Goal: Task Accomplishment & Management: Complete application form

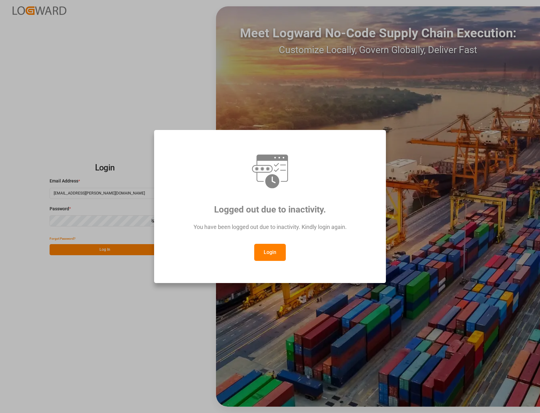
click at [271, 253] on button "Login" at bounding box center [270, 252] width 32 height 17
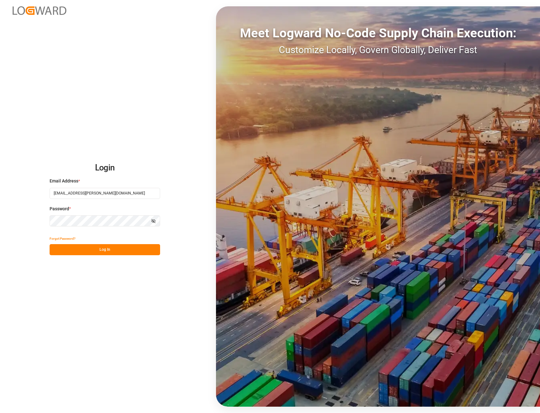
click at [164, 344] on div "Login Email Address * [EMAIL_ADDRESS][PERSON_NAME][DOMAIN_NAME] Password * Show…" at bounding box center [270, 206] width 540 height 413
click at [108, 249] on button "Log In" at bounding box center [105, 249] width 111 height 11
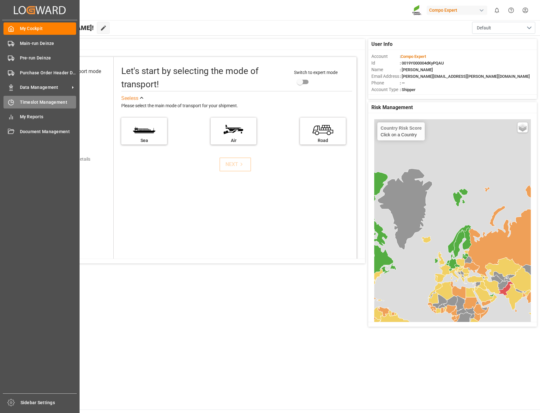
click at [37, 101] on span "Timeslot Management" at bounding box center [48, 102] width 57 height 7
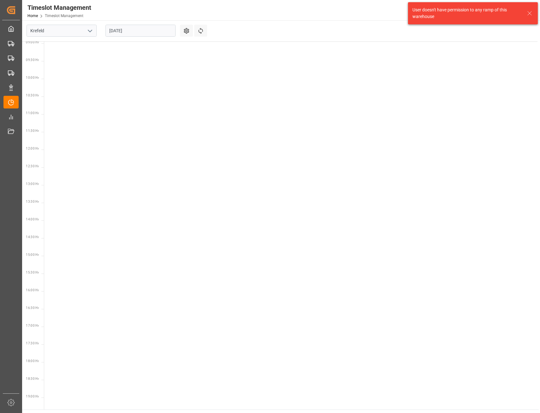
scroll to position [328, 0]
click at [88, 31] on icon "open menu" at bounding box center [90, 31] width 8 height 8
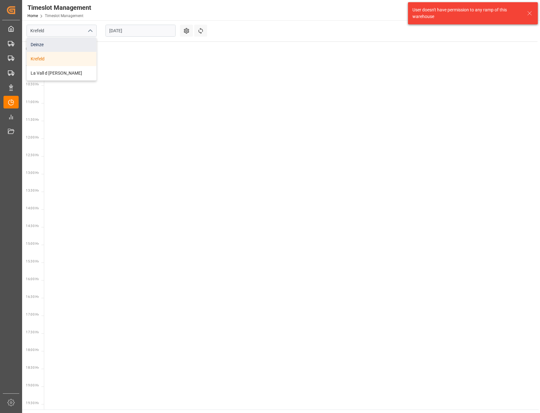
click at [50, 45] on div "Deinze" at bounding box center [62, 45] width 70 height 14
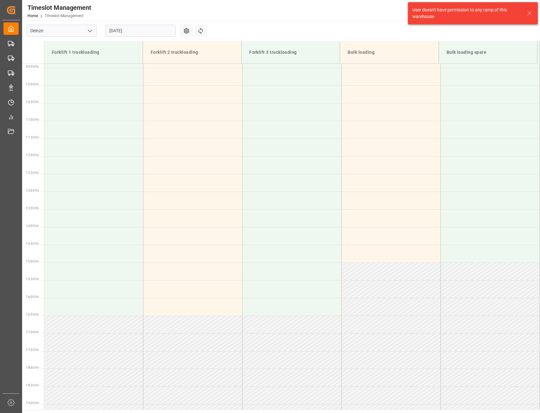
scroll to position [350, 0]
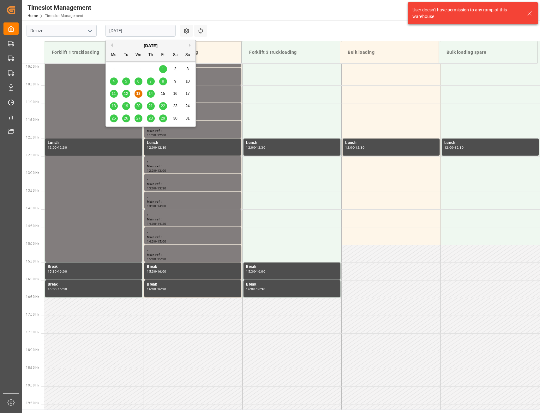
click at [162, 30] on input "[DATE]" at bounding box center [141, 31] width 70 height 12
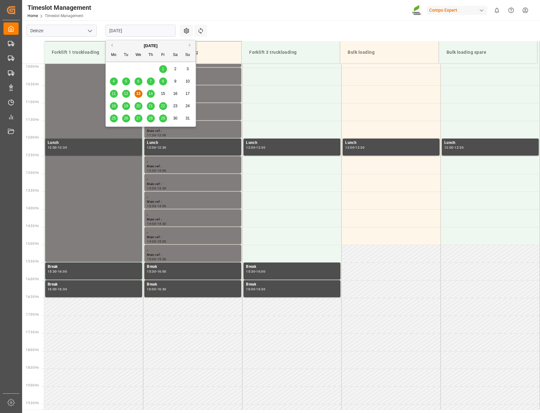
click at [153, 93] on span "14" at bounding box center [151, 93] width 4 height 4
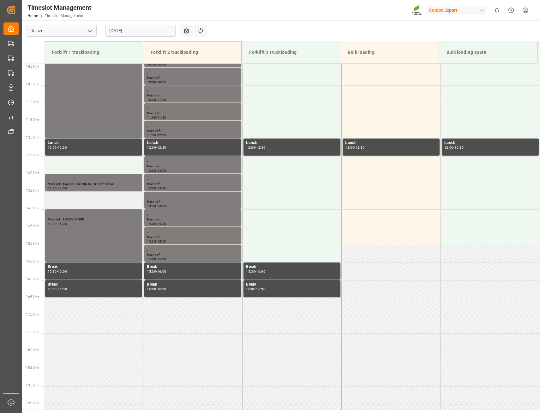
click at [68, 199] on td at bounding box center [93, 201] width 99 height 18
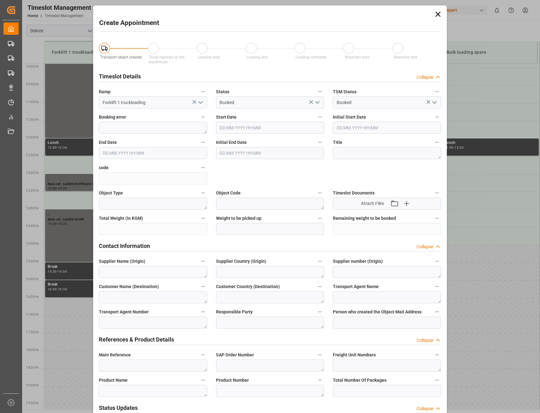
type input "[DATE] 13:30"
type input "[DATE] 14:00"
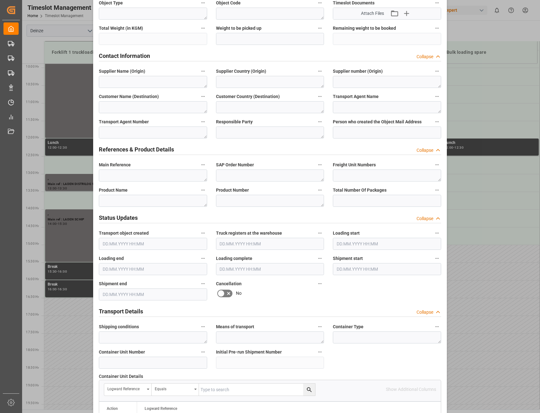
scroll to position [190, 0]
click at [116, 173] on textarea at bounding box center [153, 176] width 108 height 12
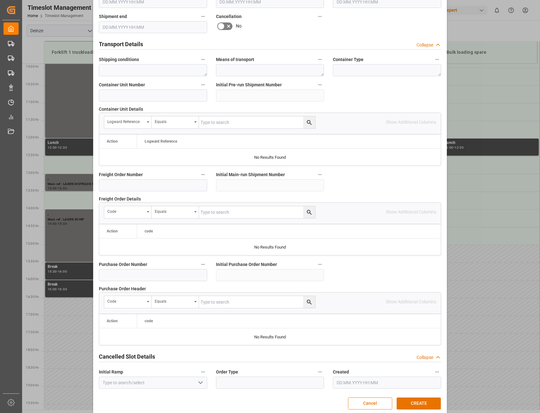
scroll to position [464, 0]
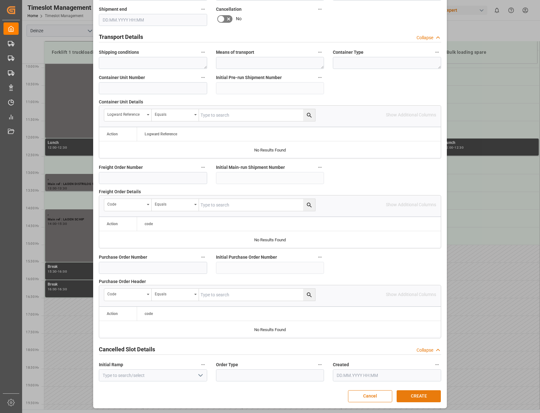
type textarea "laden [PERSON_NAME]"
click at [417, 397] on button "CREATE" at bounding box center [419, 396] width 44 height 12
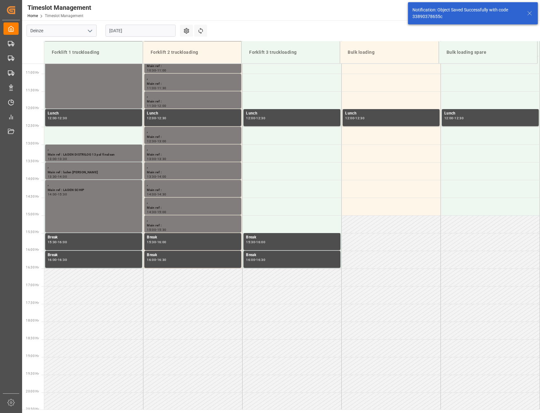
scroll to position [399, 0]
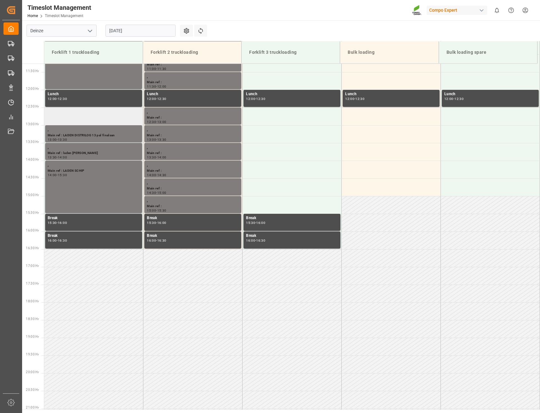
click at [87, 119] on td at bounding box center [93, 116] width 99 height 18
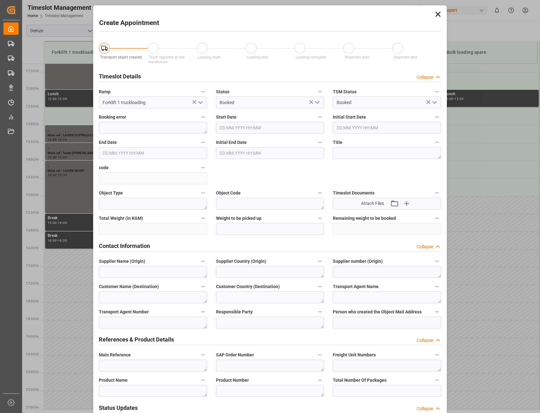
type input "[DATE] 12:30"
type input "[DATE] 13:00"
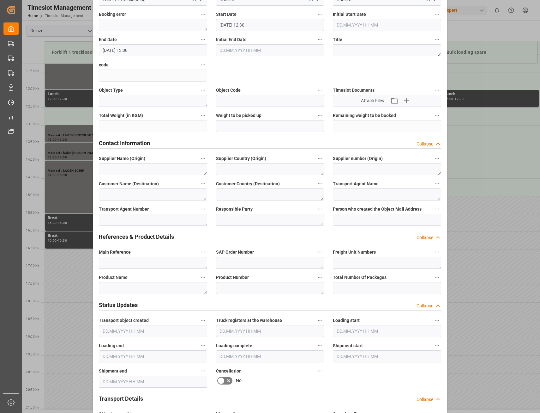
scroll to position [126, 0]
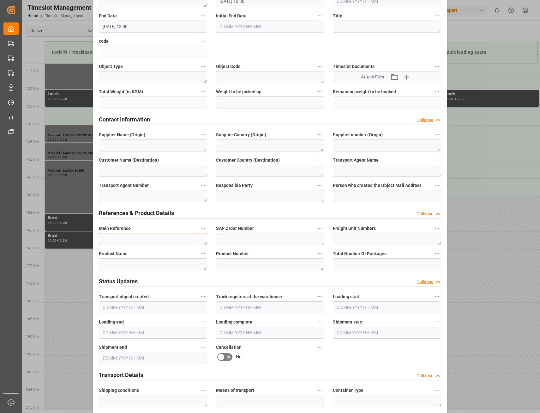
click at [144, 237] on textarea at bounding box center [153, 239] width 108 height 12
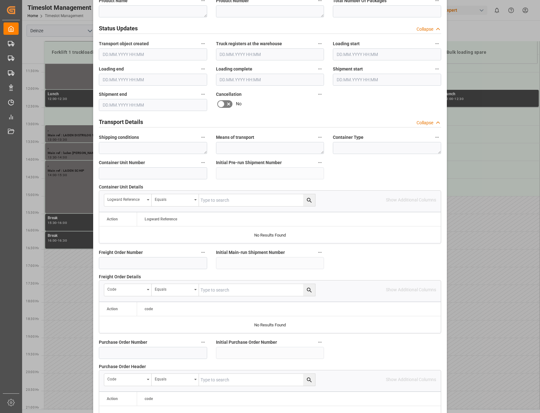
scroll to position [464, 0]
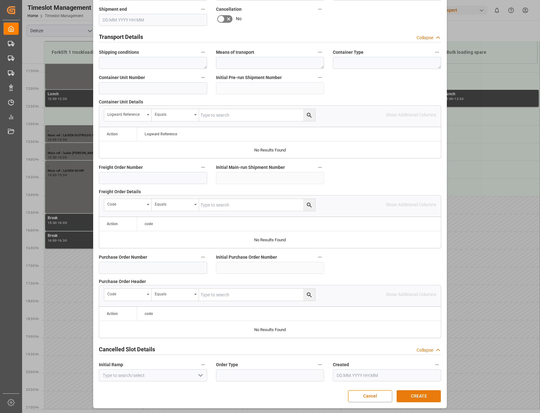
type textarea "laden [PERSON_NAME]"
click at [420, 394] on button "CREATE" at bounding box center [419, 396] width 44 height 12
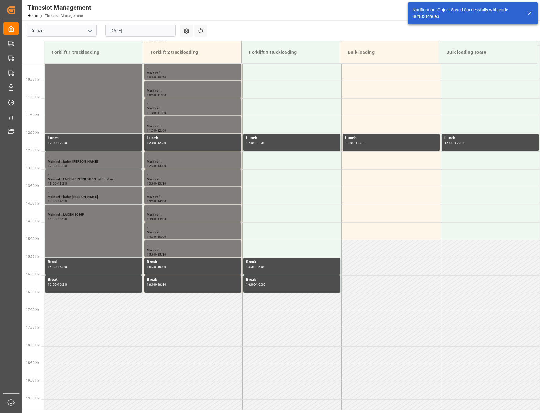
scroll to position [385, 0]
